Goal: Navigation & Orientation: Find specific page/section

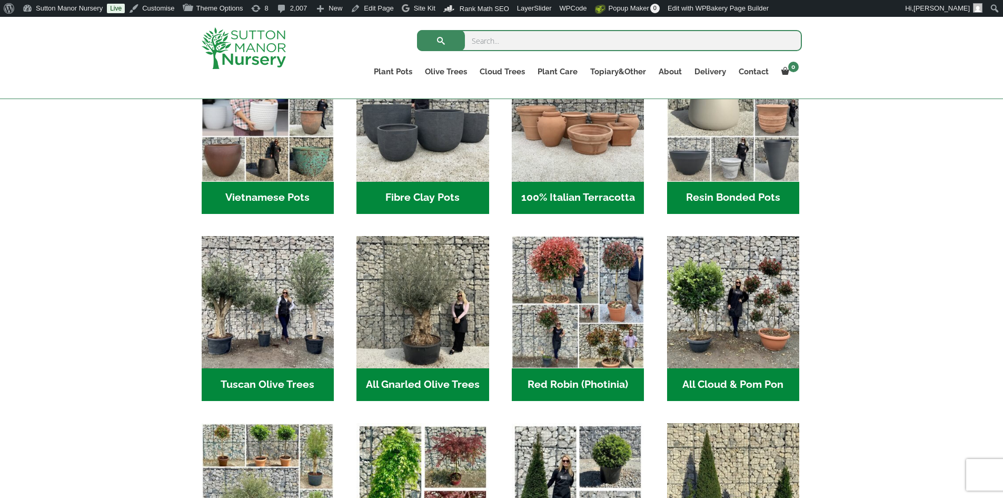
click at [732, 189] on h2 "Resin Bonded Pots (212)" at bounding box center [733, 198] width 132 height 33
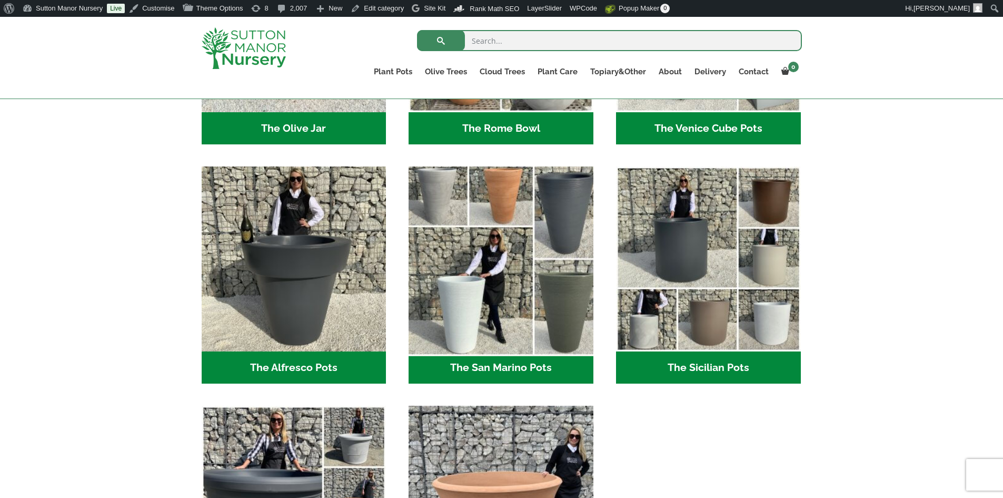
scroll to position [1159, 0]
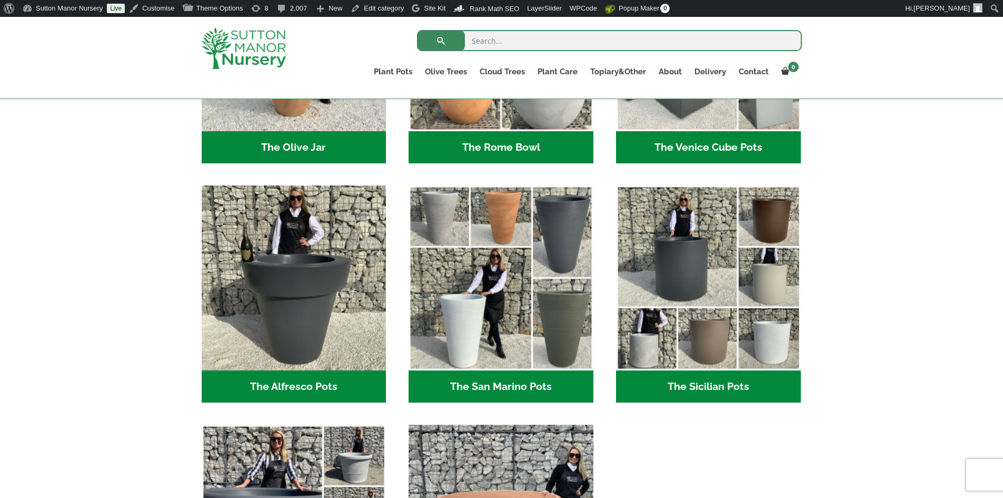
click at [531, 380] on h2 "The San Marino Pots (17)" at bounding box center [501, 386] width 185 height 33
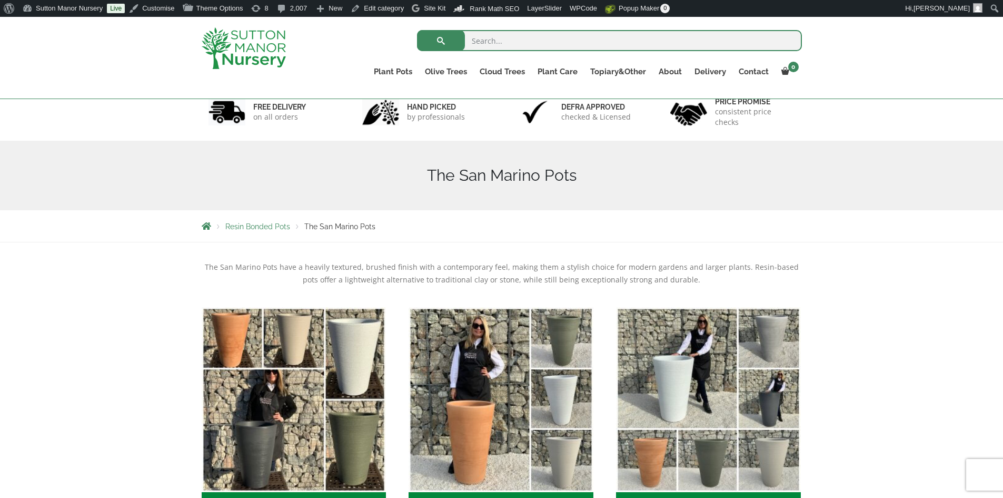
scroll to position [158, 0]
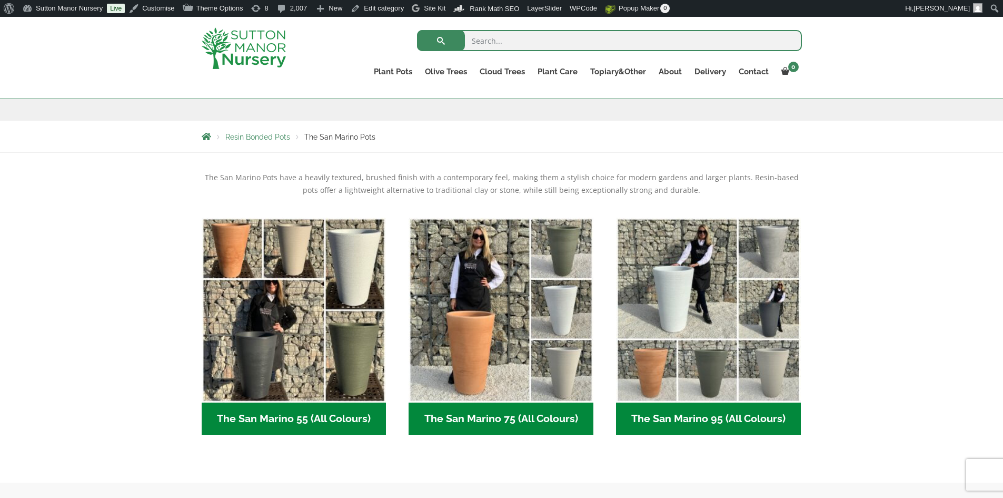
click at [325, 416] on h2 "The San Marino 55 (All Colours) (5)" at bounding box center [294, 418] width 185 height 33
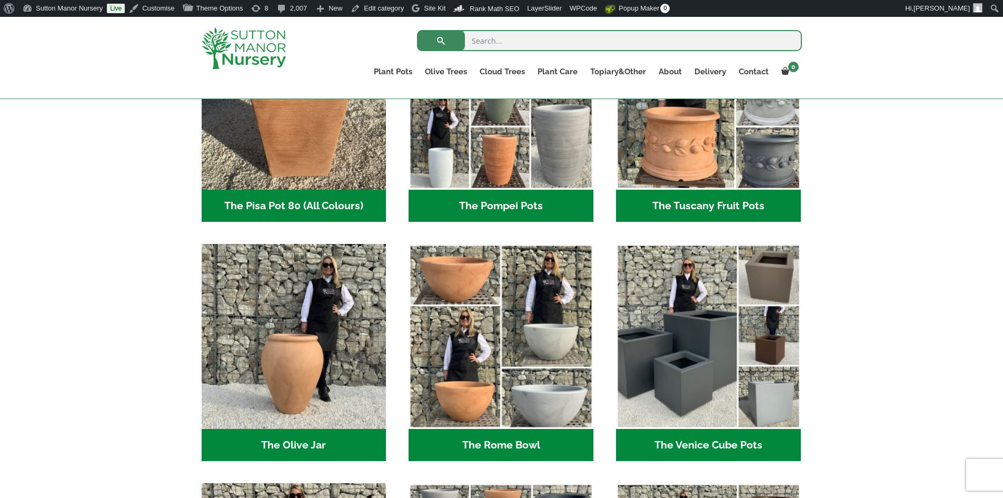
scroll to position [843, 0]
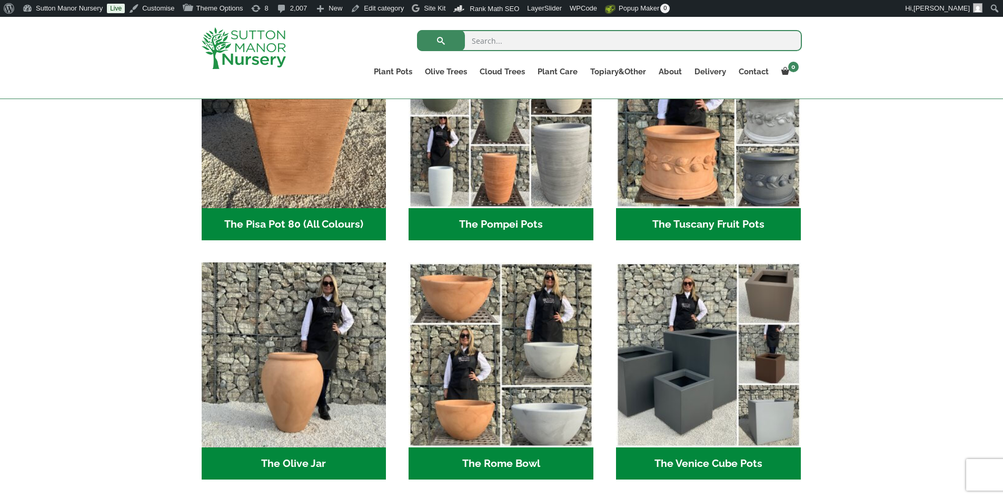
click at [461, 227] on h2 "The Pompei Pots (18)" at bounding box center [501, 224] width 185 height 33
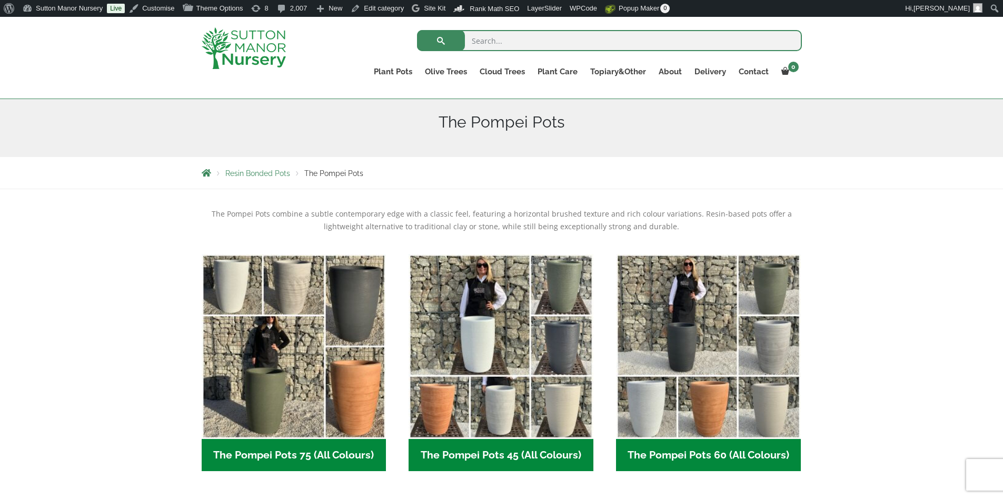
scroll to position [211, 0]
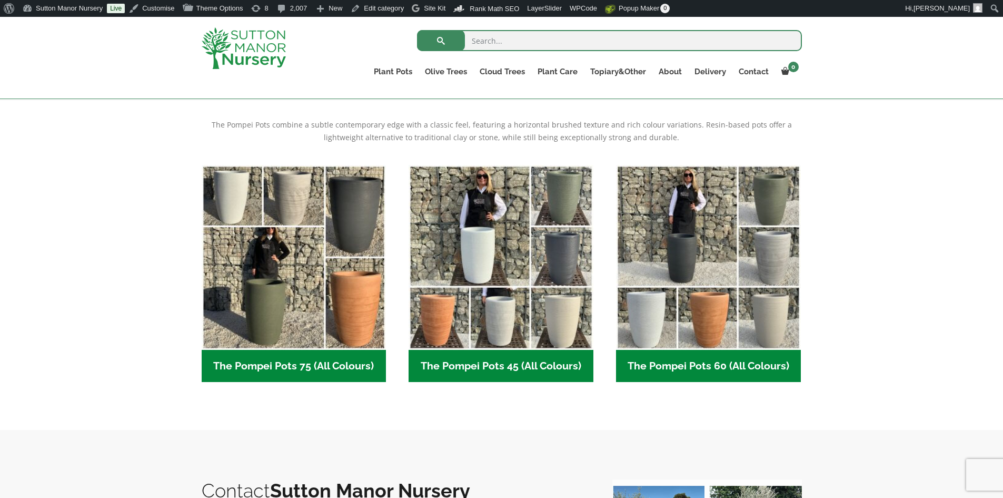
click at [510, 362] on h2 "The Pompei Pots 45 (All Colours) (6)" at bounding box center [501, 366] width 185 height 33
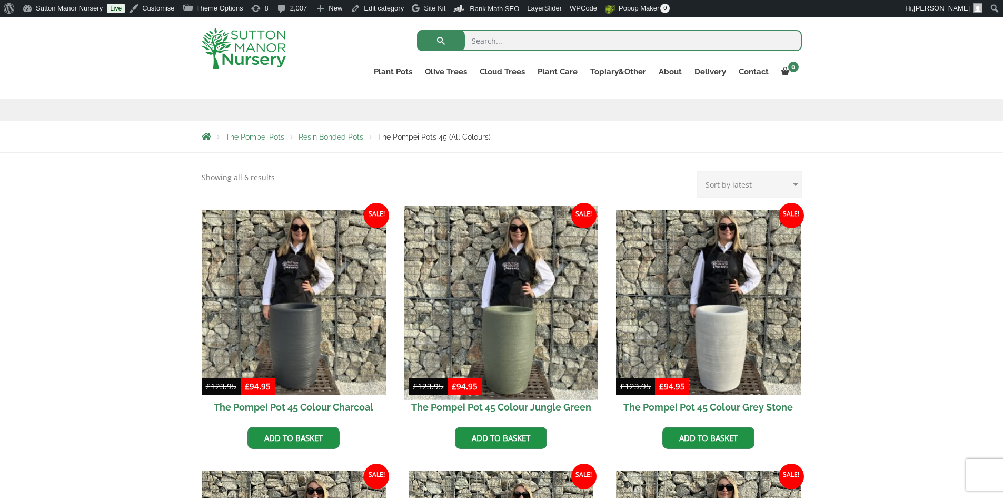
scroll to position [53, 0]
